Goal: Task Accomplishment & Management: Manage account settings

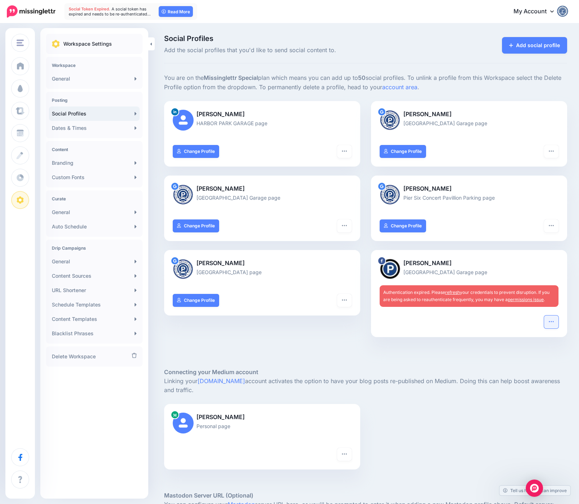
click at [551, 319] on icon "button" at bounding box center [552, 322] width 6 height 6
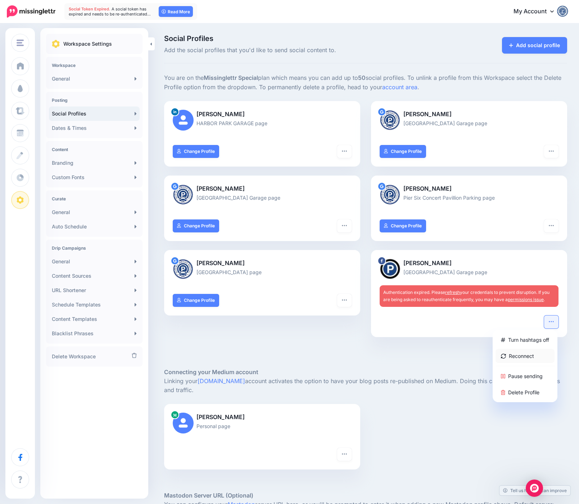
click at [523, 357] on link "Reconnect" at bounding box center [525, 356] width 59 height 14
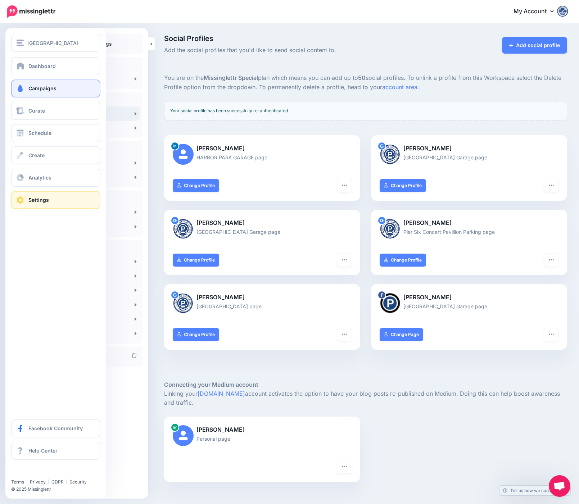
click at [35, 87] on span "Campaigns" at bounding box center [42, 88] width 28 height 6
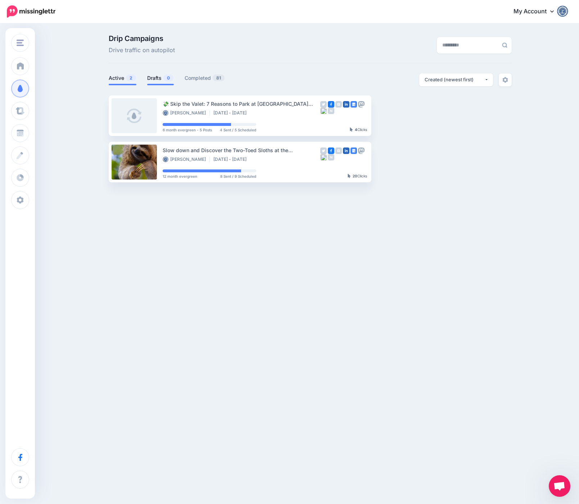
click at [158, 75] on link "Drafts 0" at bounding box center [160, 78] width 27 height 9
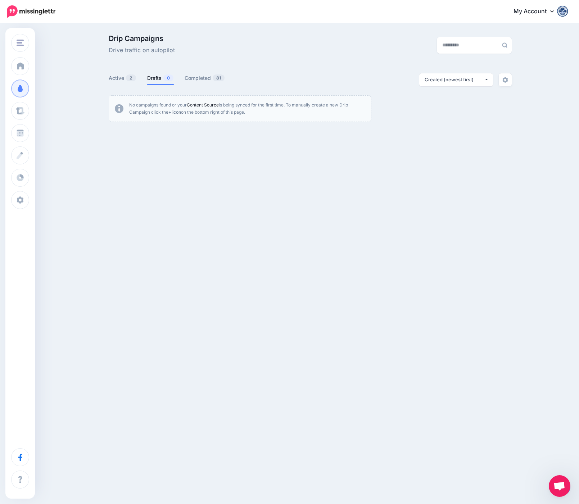
click at [207, 105] on link "Content Source" at bounding box center [203, 104] width 32 height 5
